Goal: Navigation & Orientation: Find specific page/section

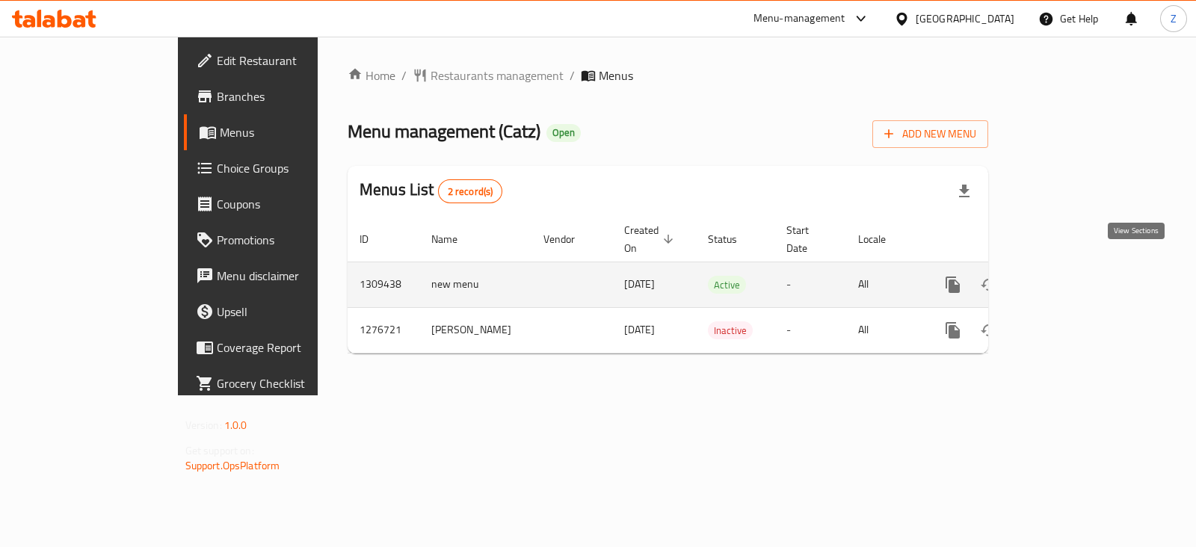
click at [1067, 278] on icon "enhanced table" at bounding box center [1060, 284] width 13 height 13
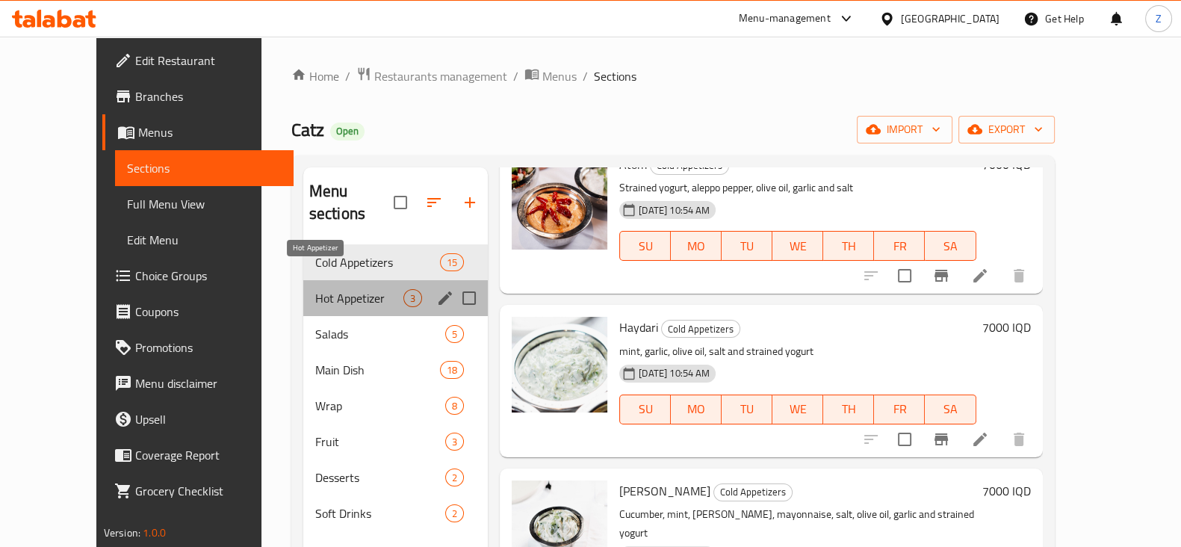
click at [315, 289] on span "Hot Appetizer" at bounding box center [359, 298] width 88 height 18
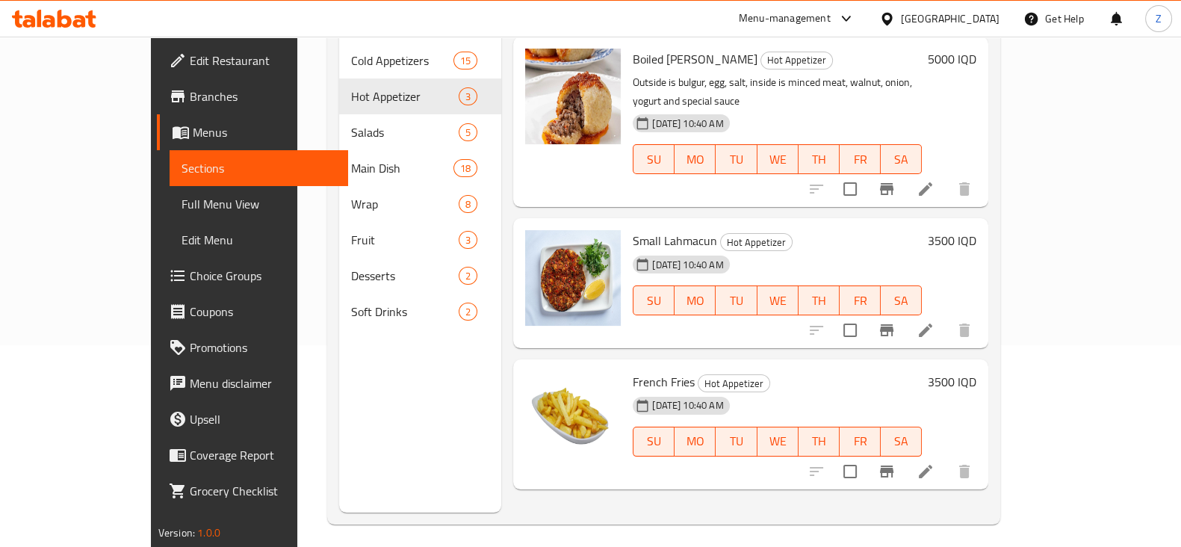
scroll to position [209, 0]
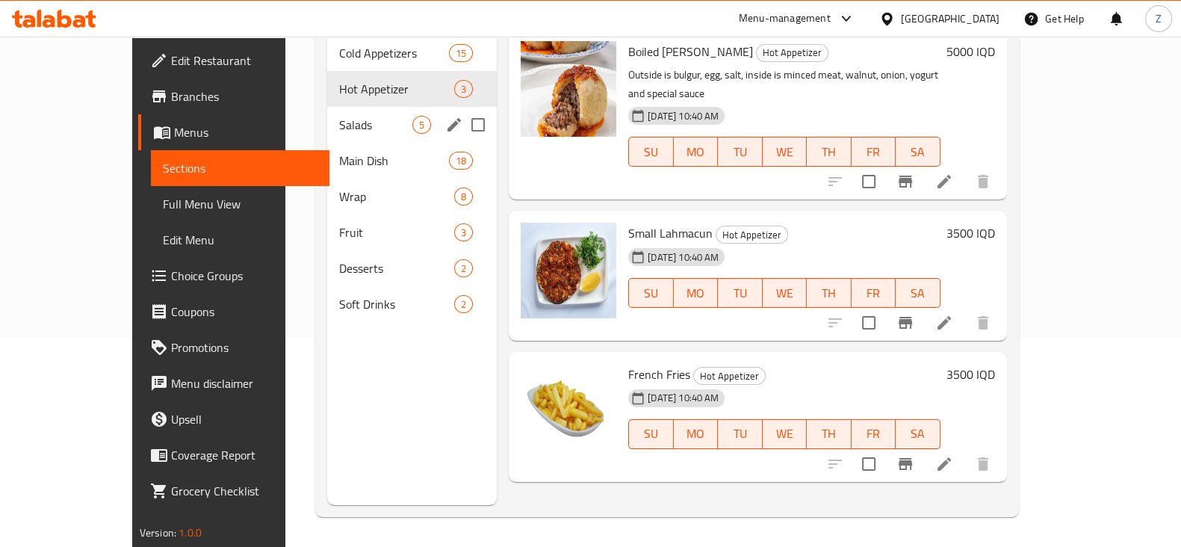
click at [327, 113] on div "Salads 5" at bounding box center [412, 125] width 170 height 36
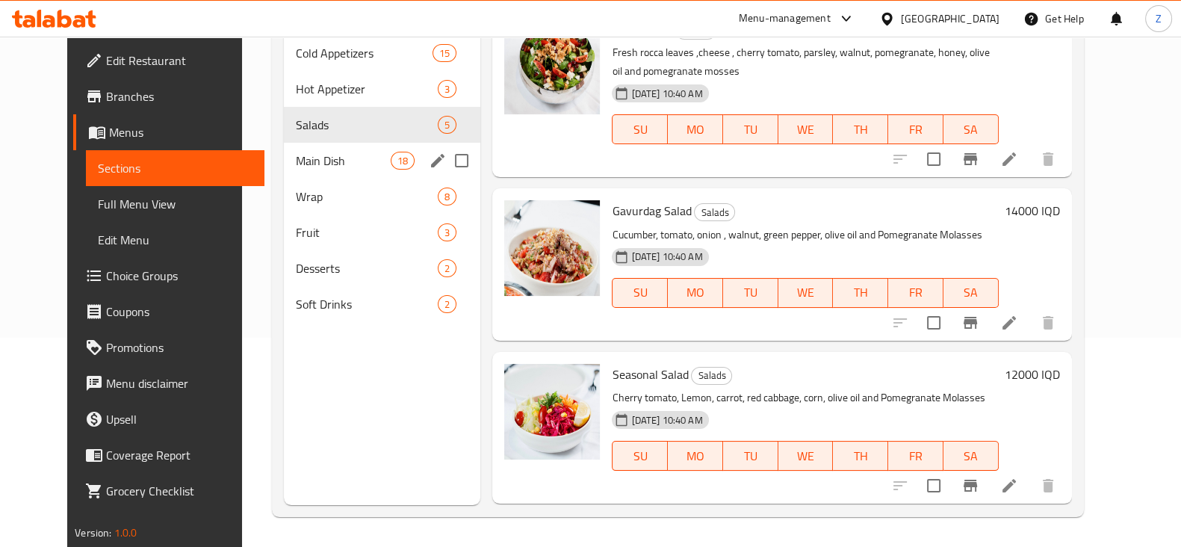
click at [300, 152] on span "Main Dish" at bounding box center [343, 161] width 95 height 18
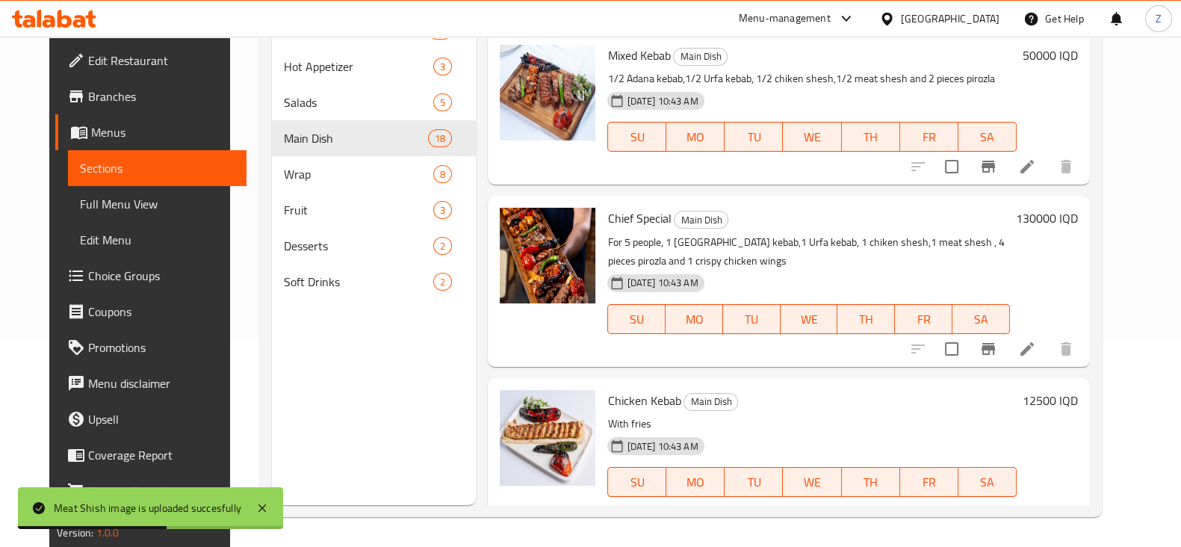
scroll to position [2465, 0]
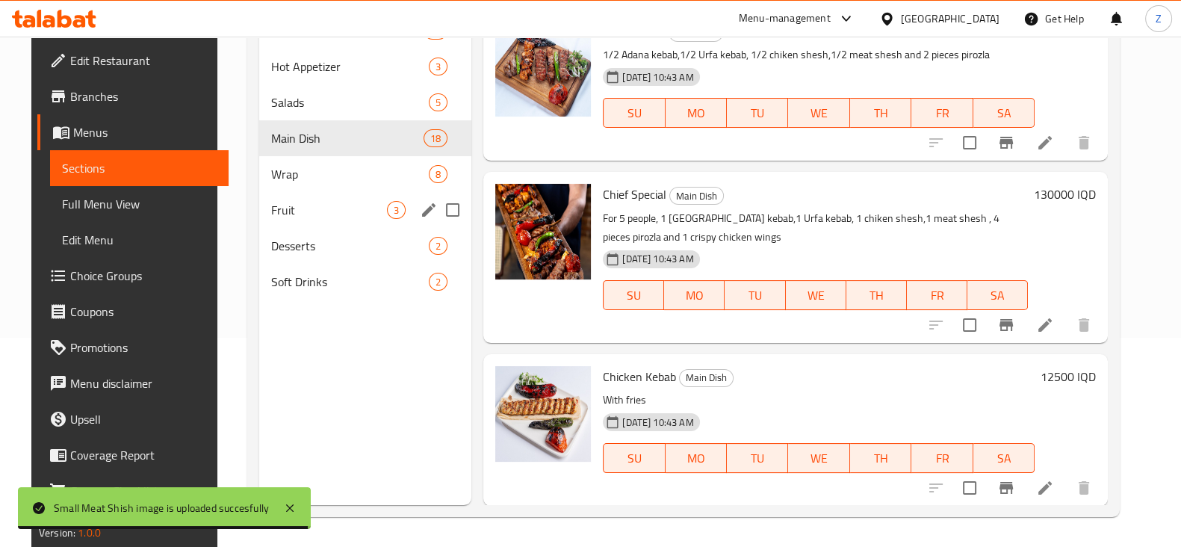
click at [284, 190] on div "Wrap 8" at bounding box center [365, 174] width 212 height 36
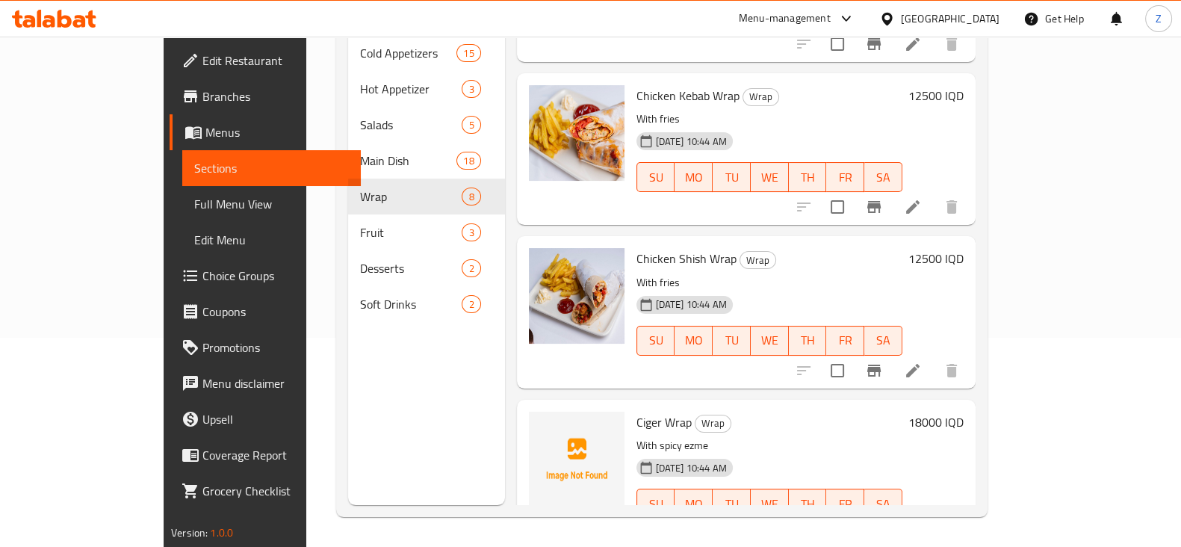
scroll to position [796, 0]
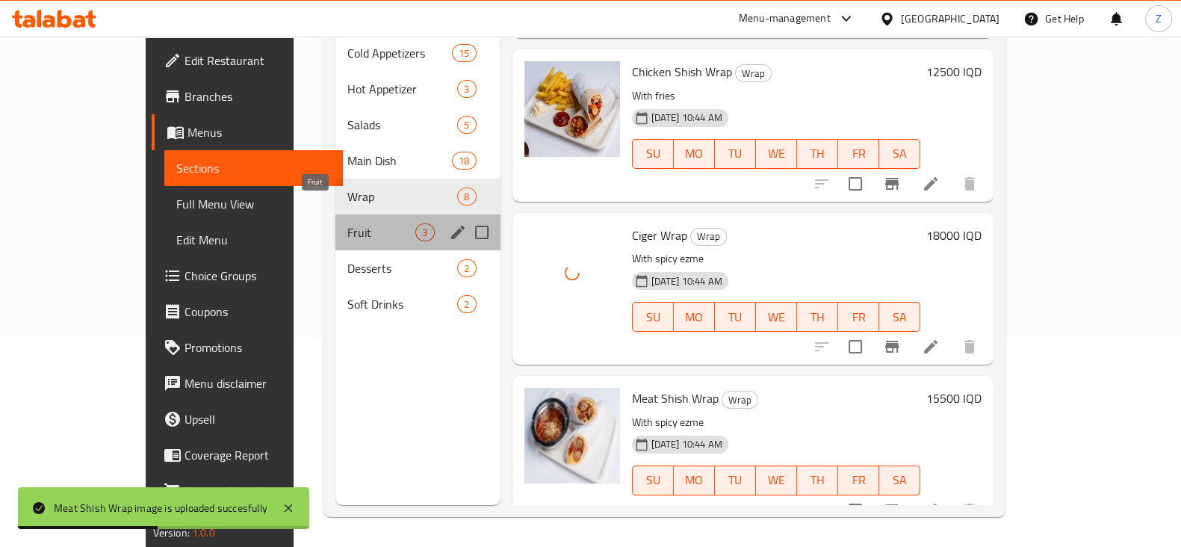
click at [347, 223] on span "Fruit" at bounding box center [381, 232] width 68 height 18
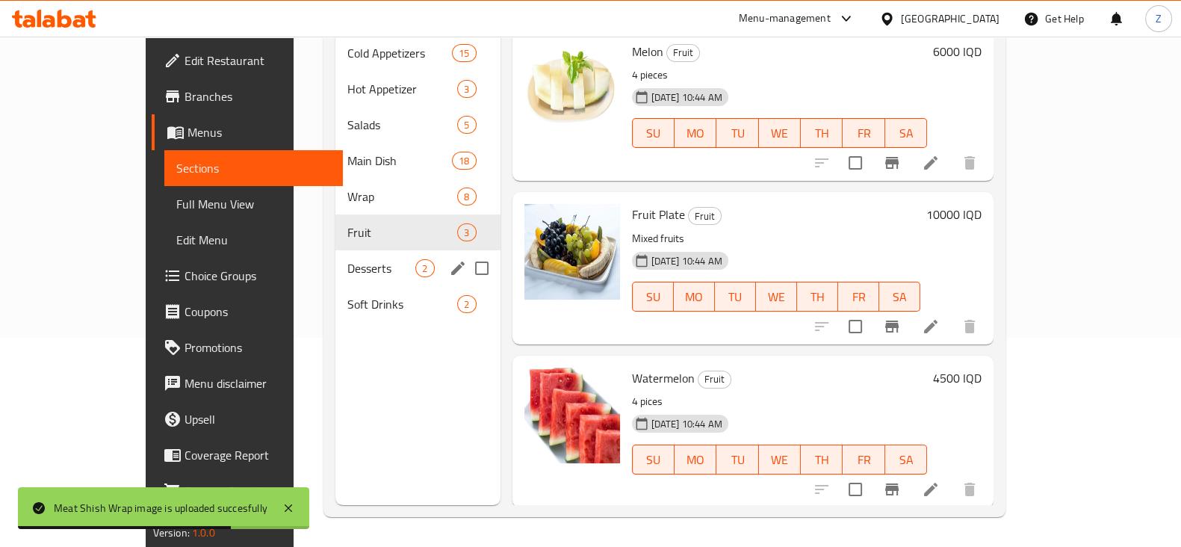
click at [347, 259] on span "Desserts" at bounding box center [381, 268] width 68 height 18
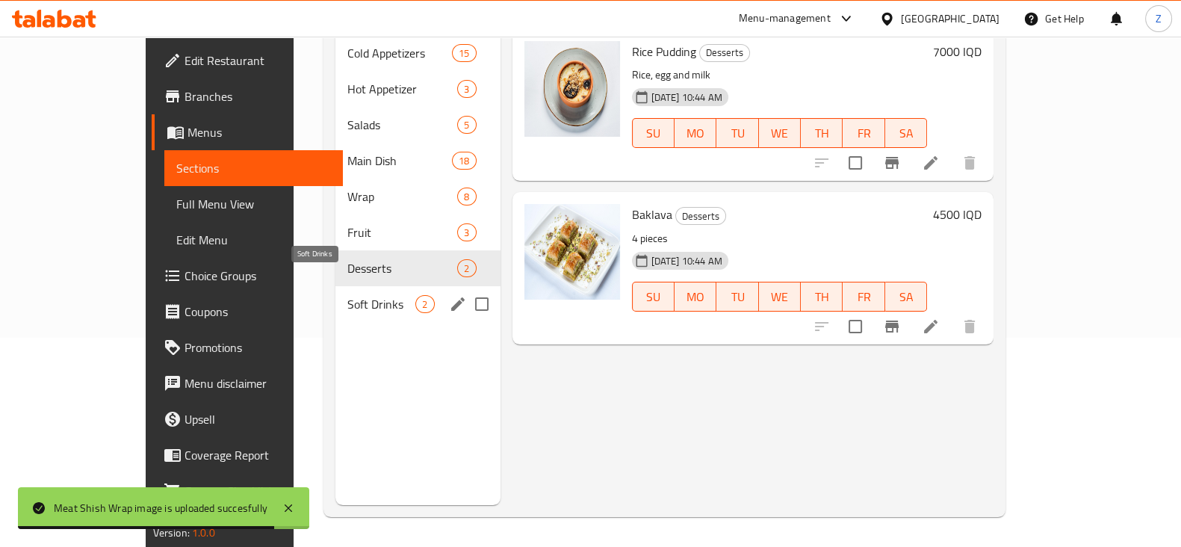
click at [347, 295] on span "Soft Drinks" at bounding box center [381, 304] width 68 height 18
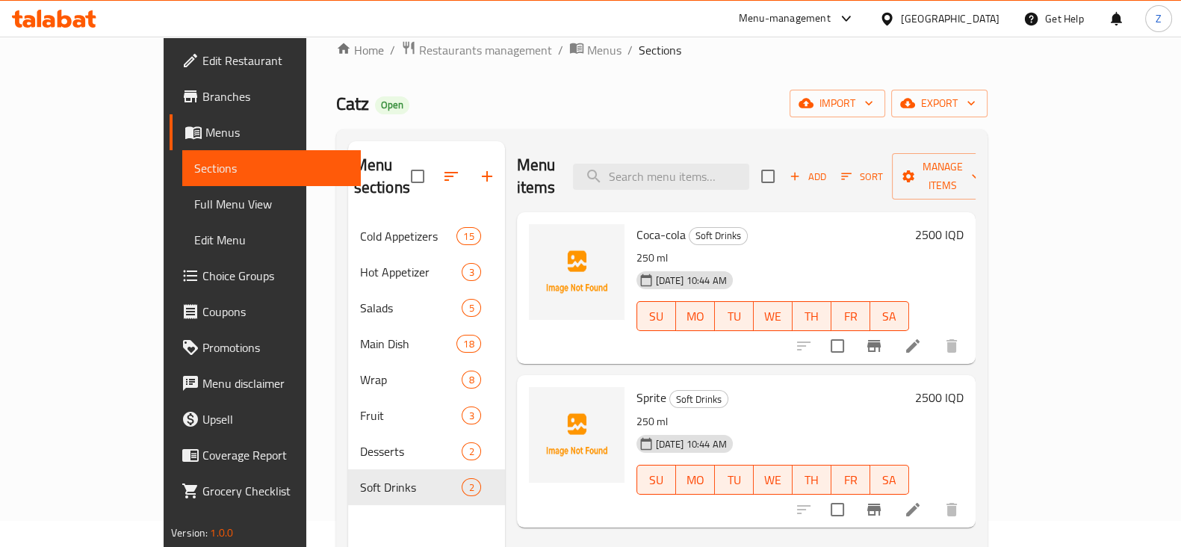
scroll to position [22, 0]
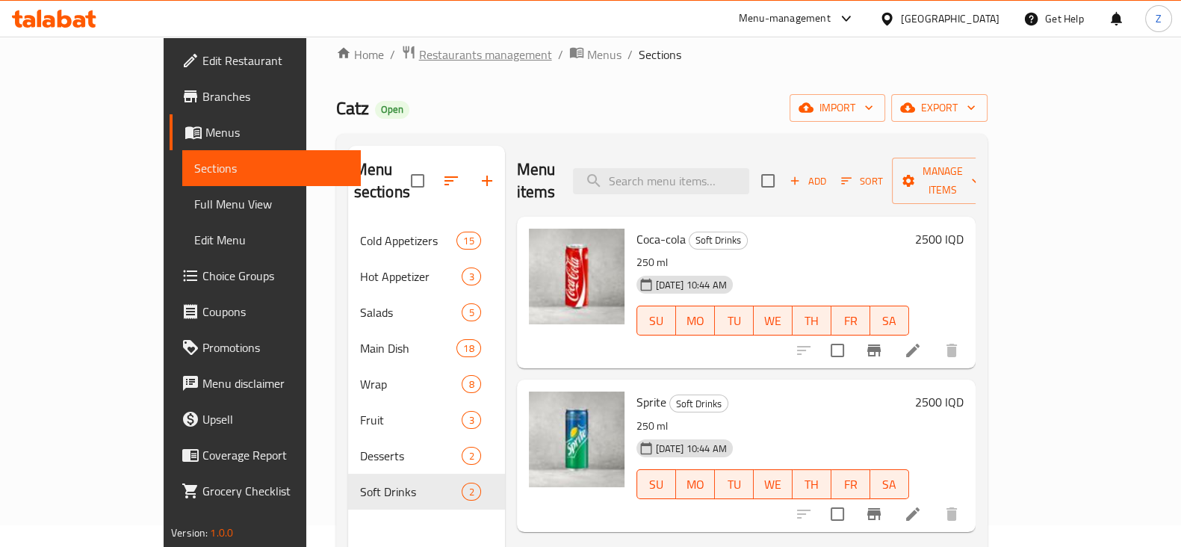
click at [419, 61] on span "Restaurants management" at bounding box center [485, 55] width 133 height 18
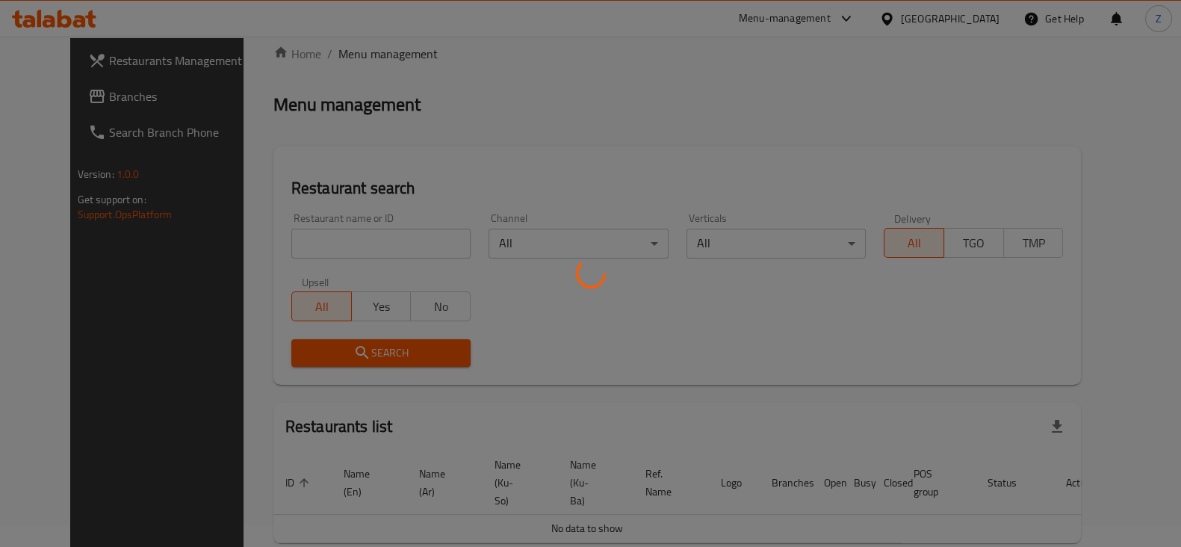
click at [347, 240] on div at bounding box center [590, 273] width 1181 height 547
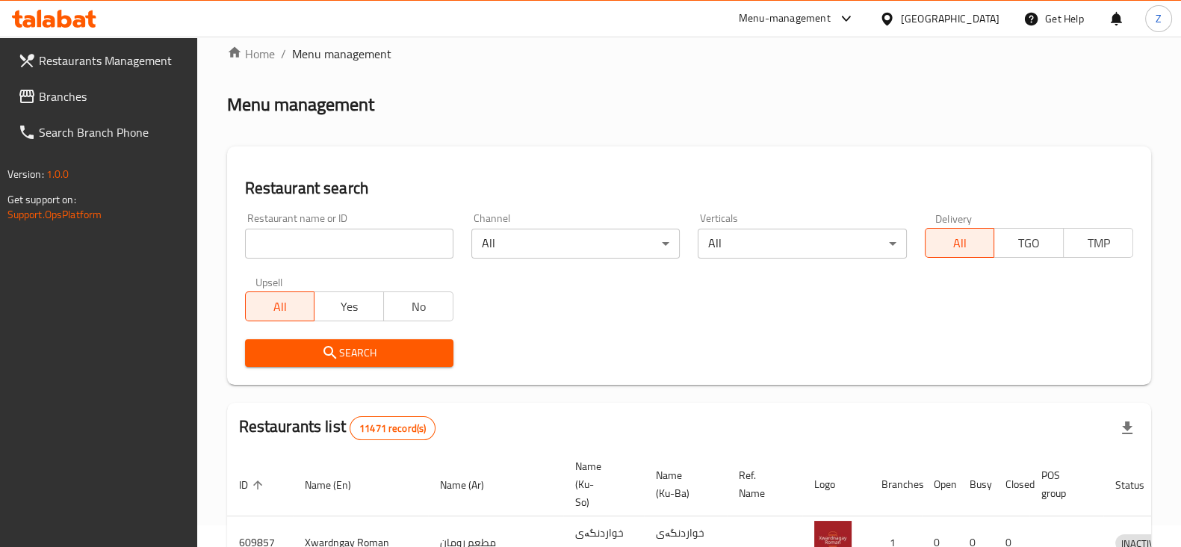
click at [352, 241] on input "search" at bounding box center [349, 244] width 208 height 30
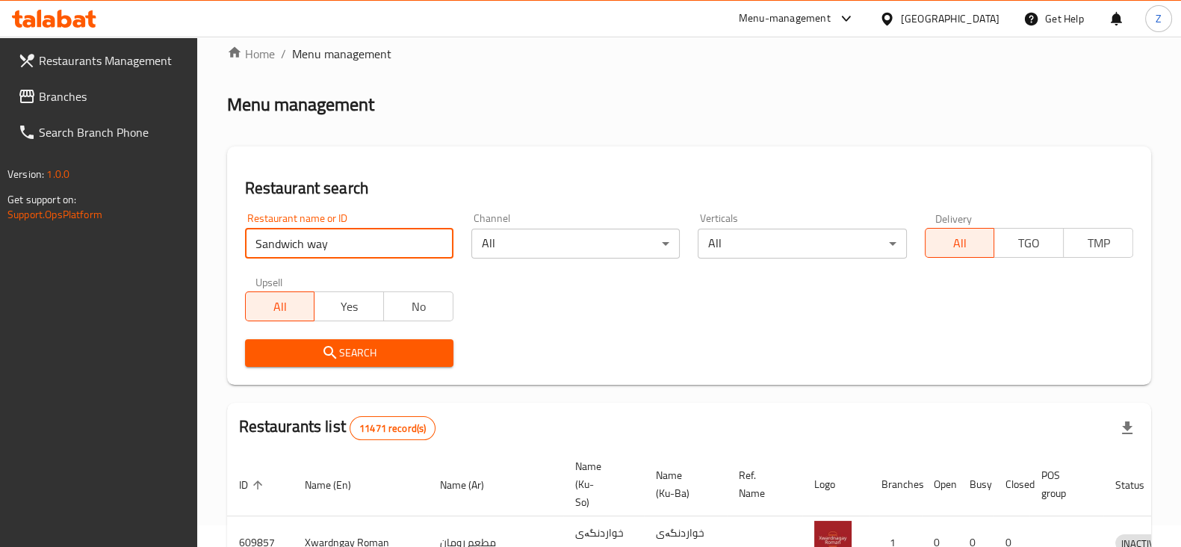
type input "Sandwich way"
click button "Search" at bounding box center [349, 353] width 208 height 28
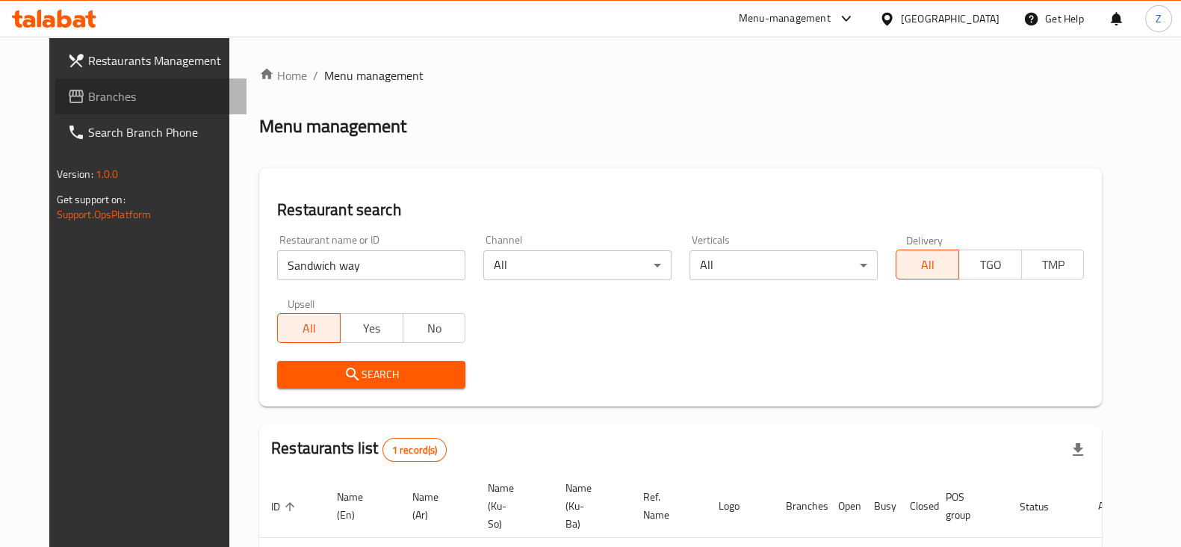
click at [88, 101] on span "Branches" at bounding box center [161, 96] width 146 height 18
